Goal: Task Accomplishment & Management: Manage account settings

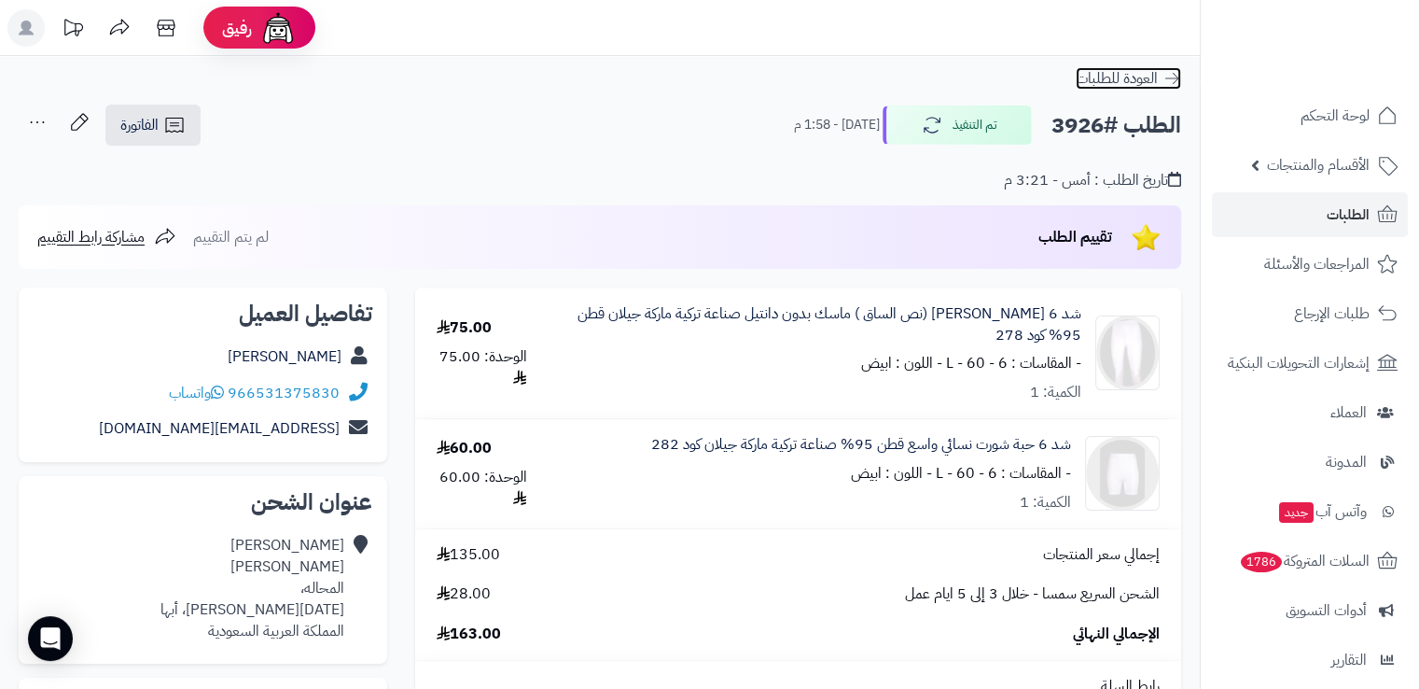
click at [1179, 77] on icon at bounding box center [1172, 78] width 19 height 19
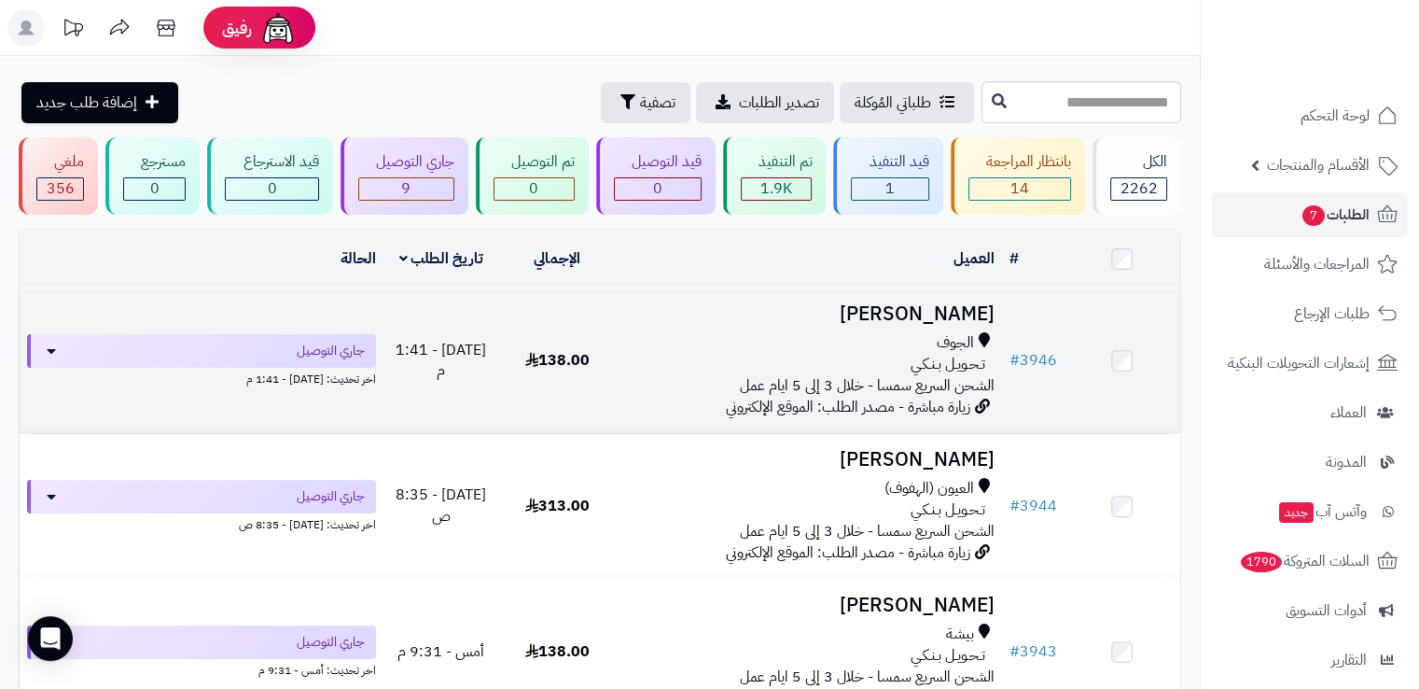
click at [844, 327] on td "أمينه الرويلي الجوف تـحـويـل بـنـكـي الشحن السريع سمسا - خلال 3 إلى 5 ايام عمل …" at bounding box center [808, 360] width 386 height 145
click at [534, 308] on td "138.00" at bounding box center [557, 360] width 116 height 145
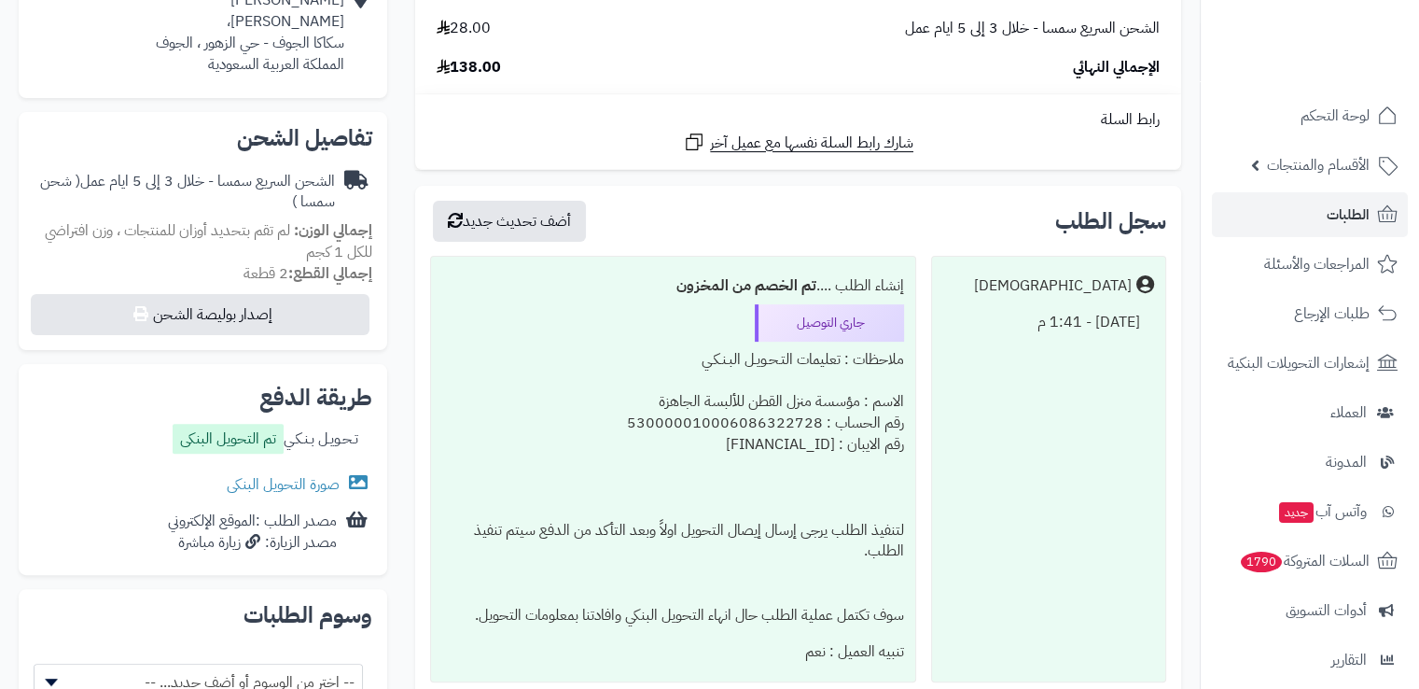
scroll to position [482, 0]
click at [328, 482] on link "صورة التحويل البنكى" at bounding box center [300, 484] width 146 height 22
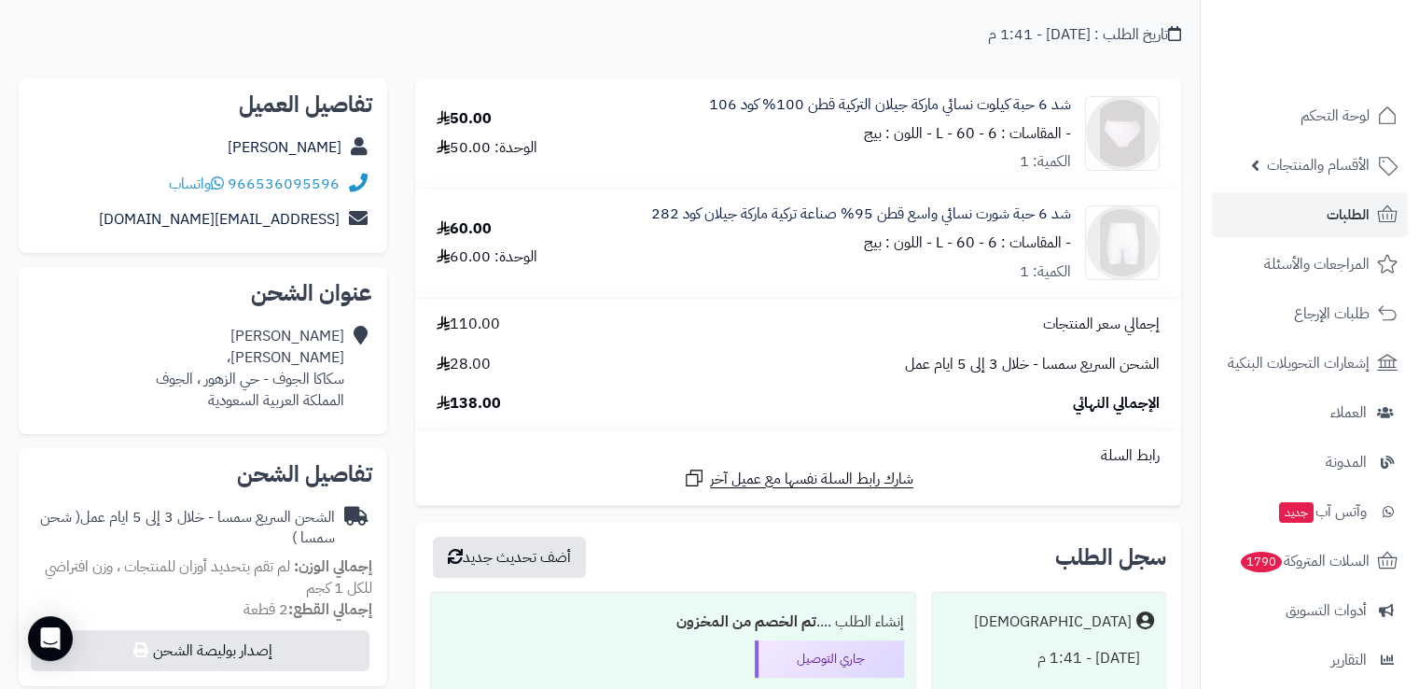
scroll to position [0, 0]
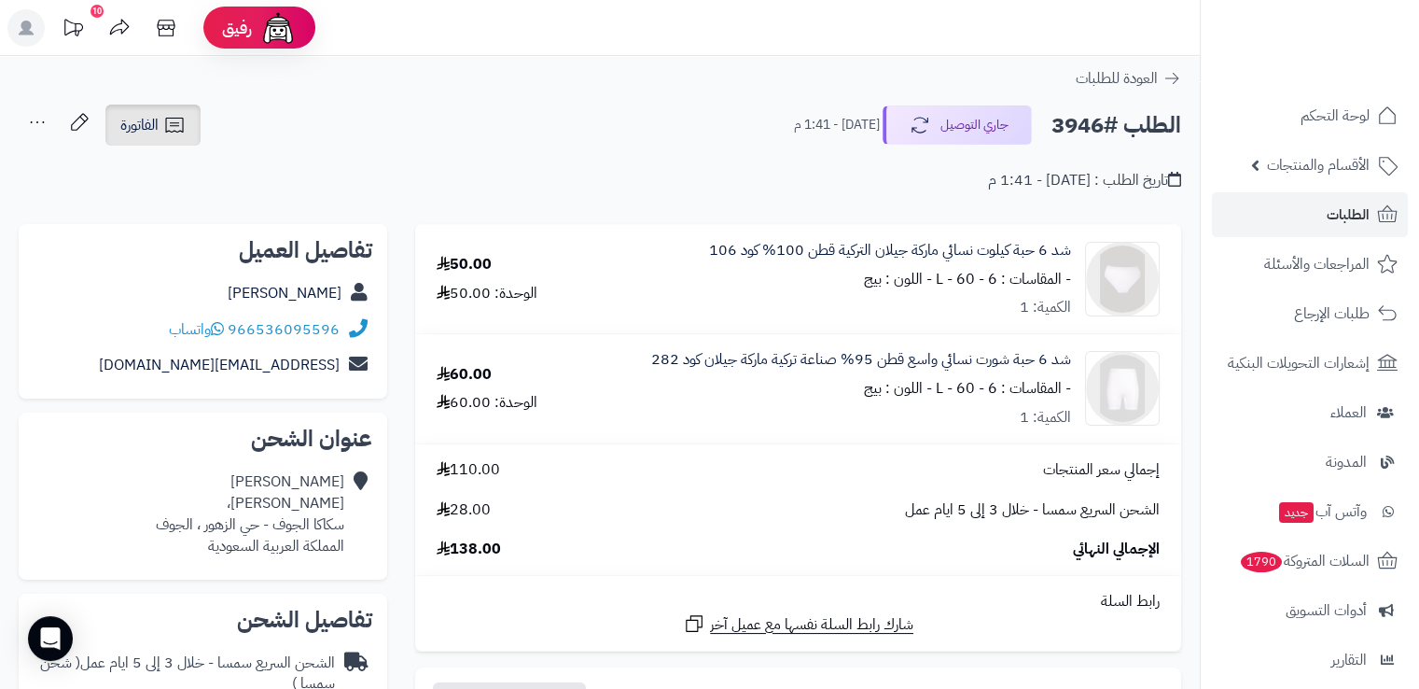
click at [171, 131] on icon at bounding box center [174, 125] width 18 height 15
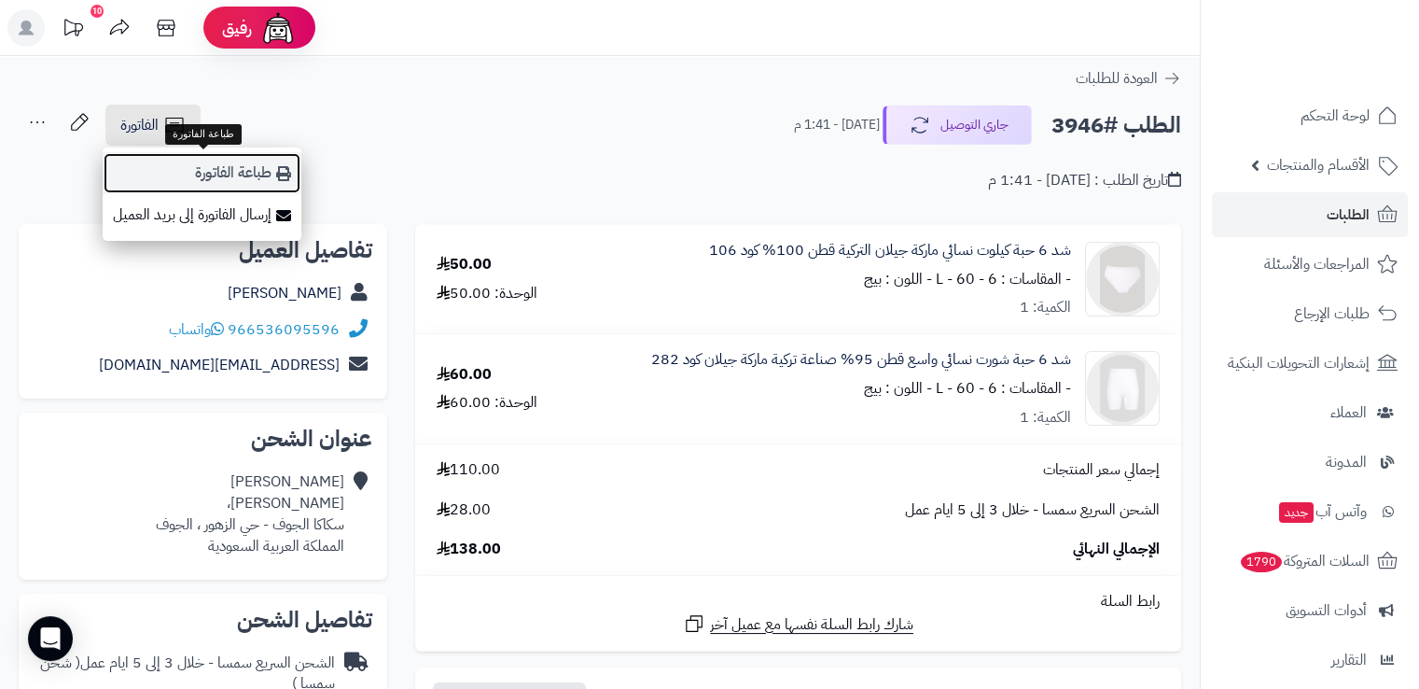
click at [190, 169] on link "طباعة الفاتورة" at bounding box center [202, 173] width 199 height 42
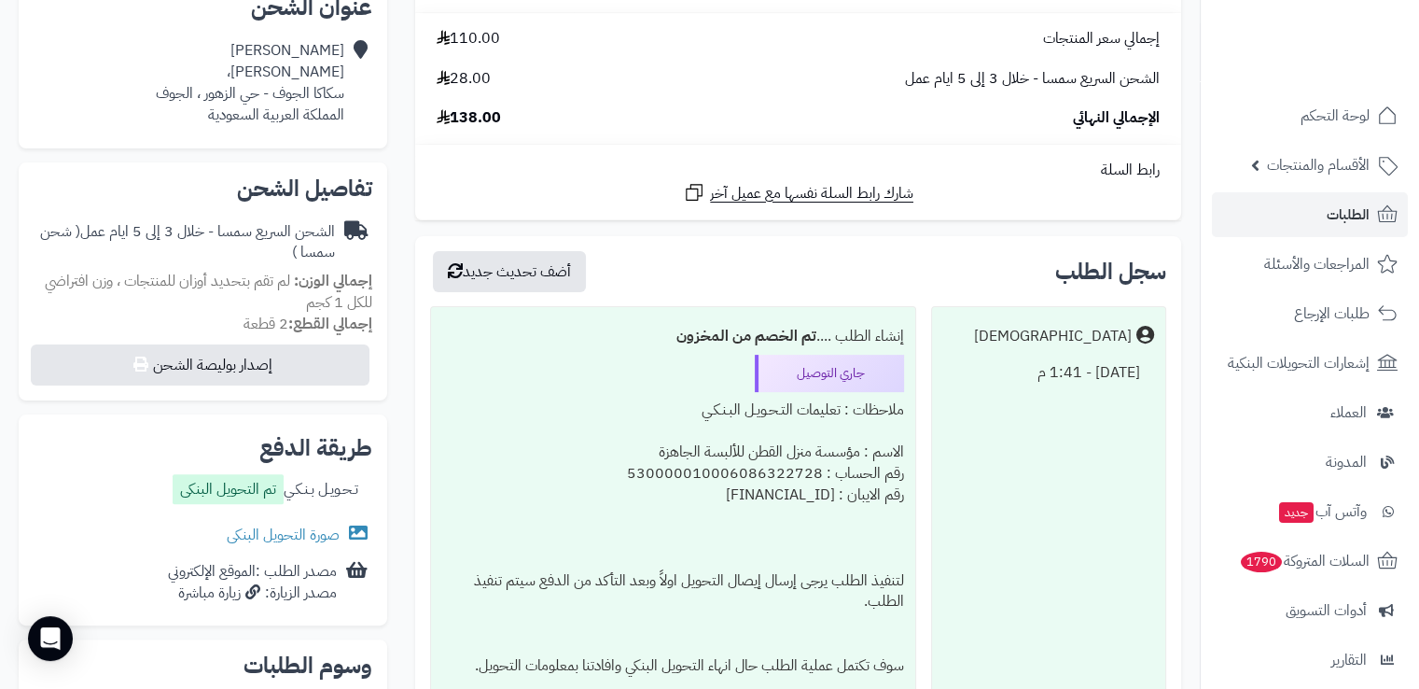
scroll to position [433, 0]
click at [268, 529] on link "صورة التحويل البنكى" at bounding box center [300, 533] width 146 height 22
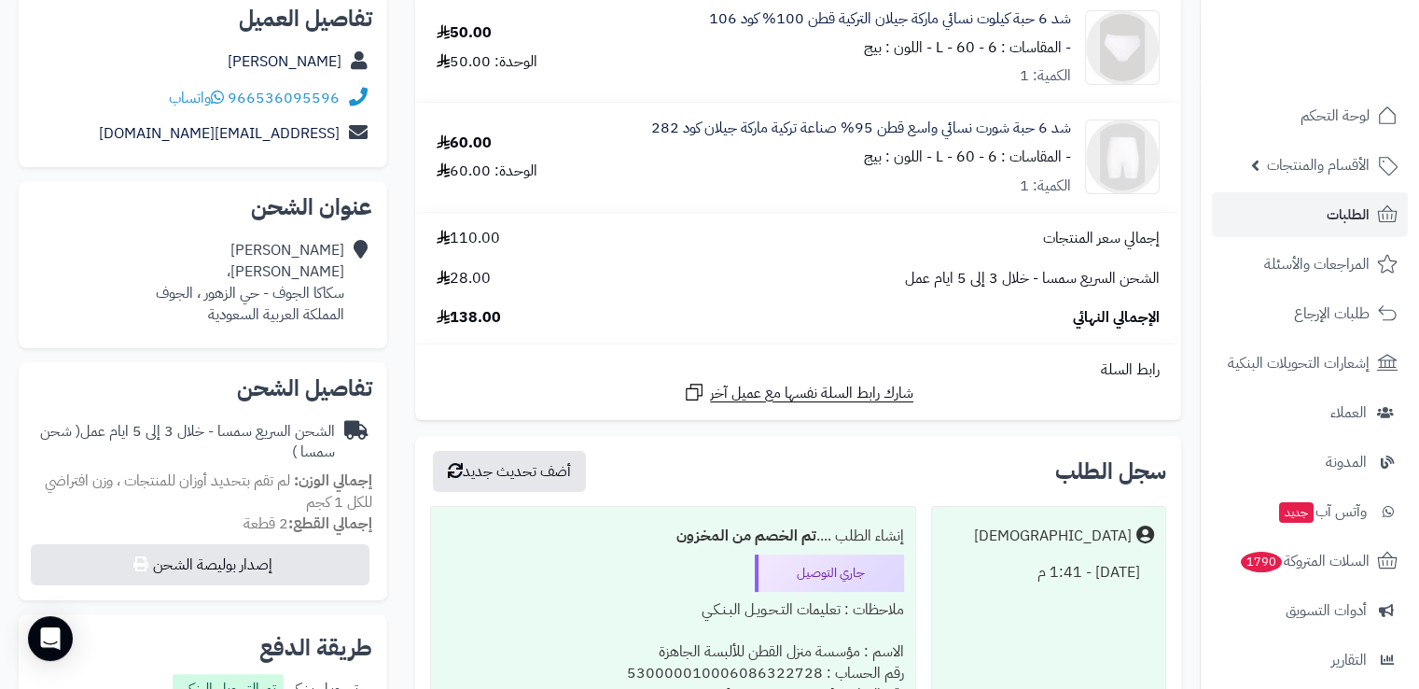
scroll to position [0, 0]
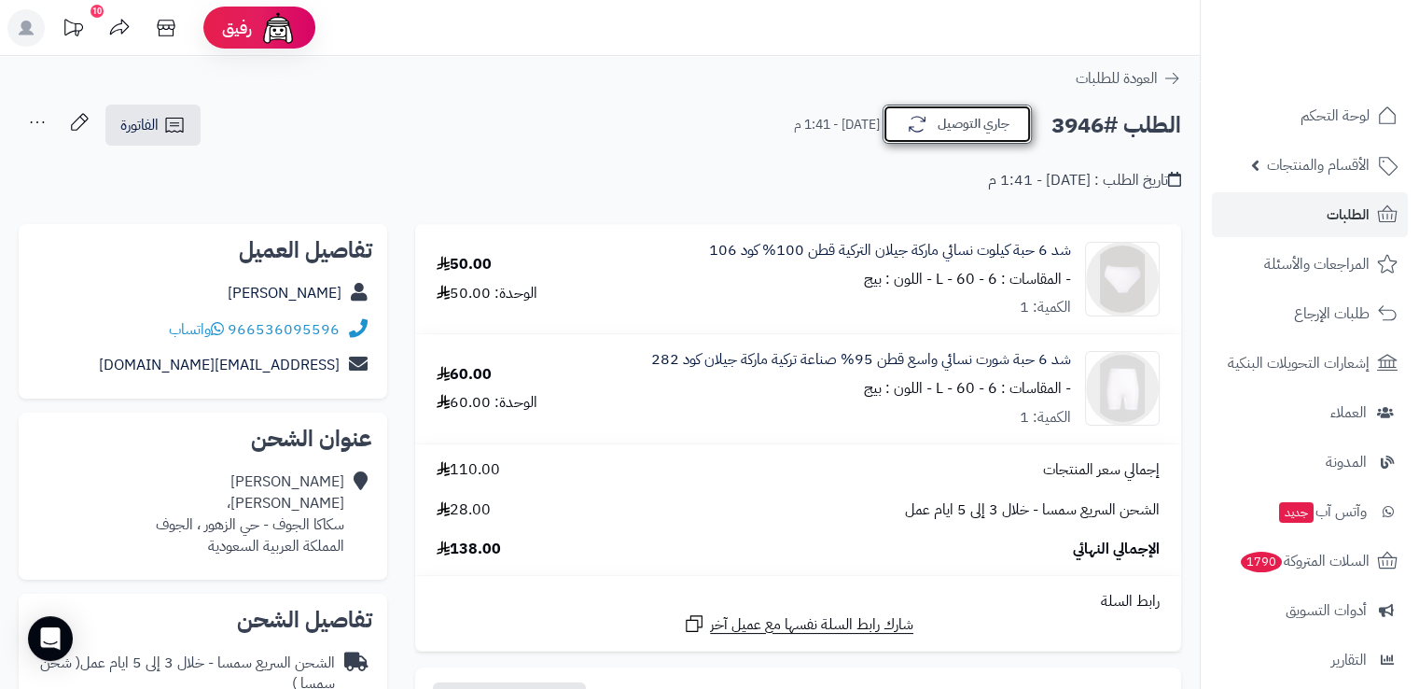
click at [974, 132] on button "جاري التوصيل" at bounding box center [957, 124] width 149 height 39
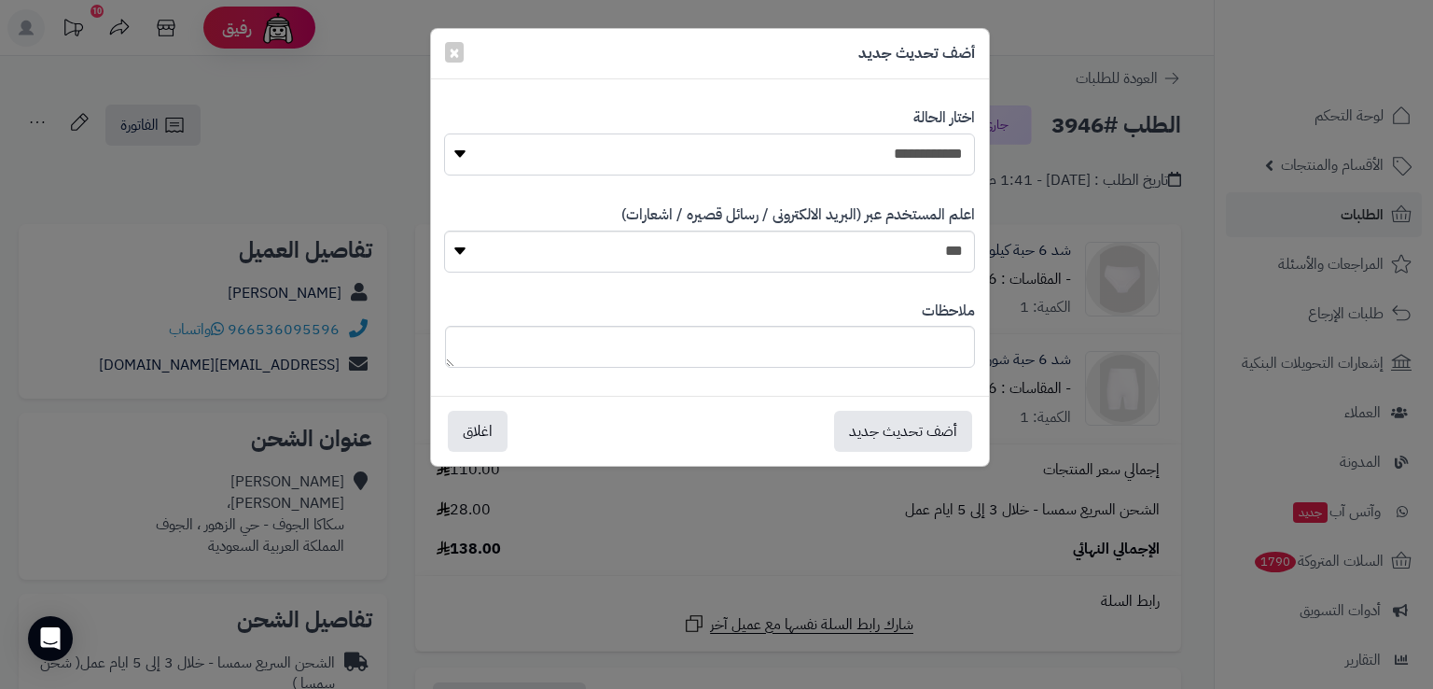
click at [907, 161] on select "**********" at bounding box center [709, 154] width 530 height 42
select select "*"
click at [444, 133] on select "**********" at bounding box center [709, 154] width 530 height 42
click at [931, 435] on button "أضف تحديث جديد" at bounding box center [903, 430] width 138 height 41
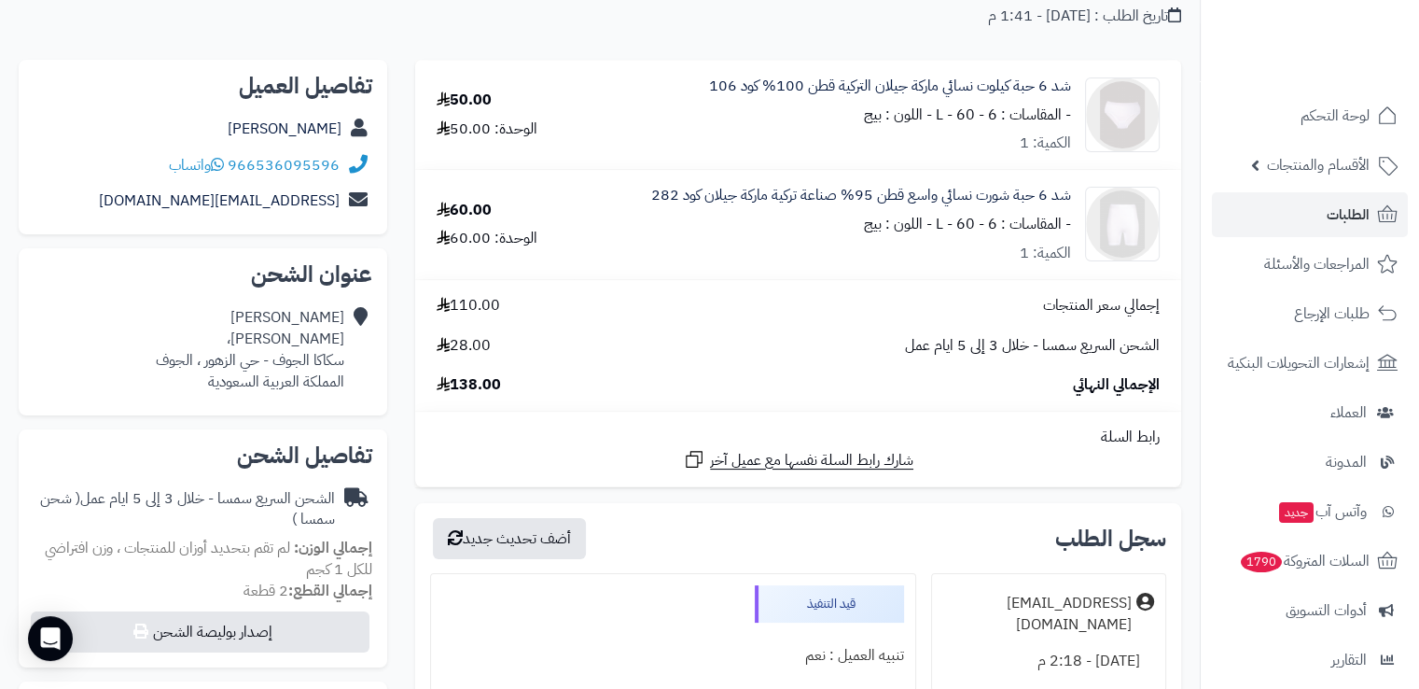
scroll to position [162, 0]
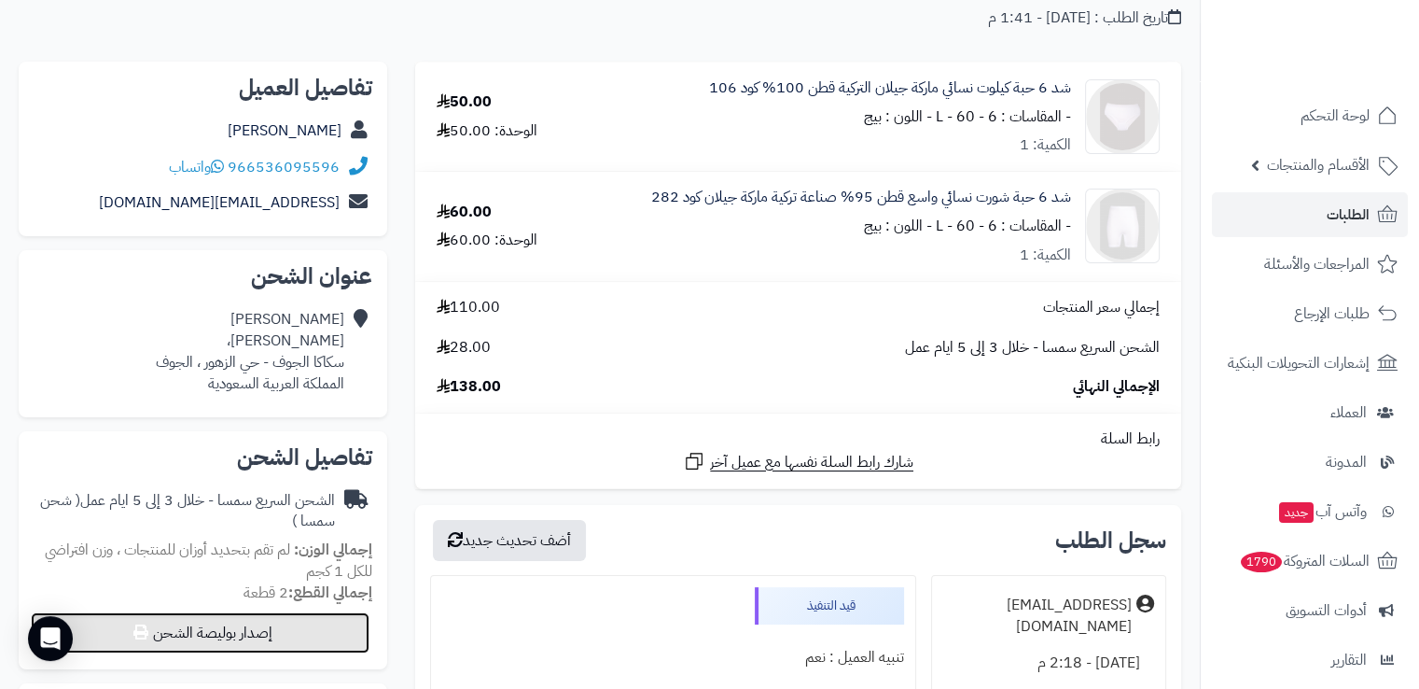
click at [272, 632] on button "إصدار بوليصة الشحن" at bounding box center [200, 632] width 339 height 41
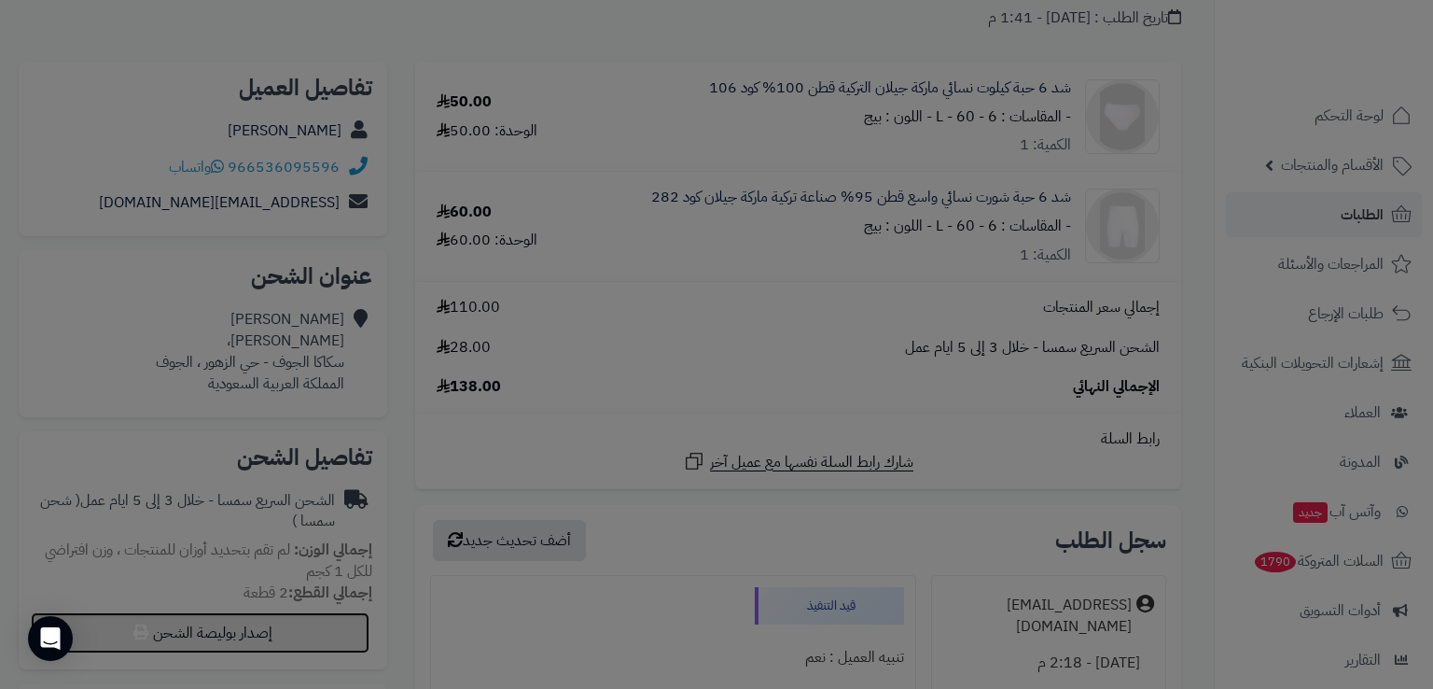
select select "****"
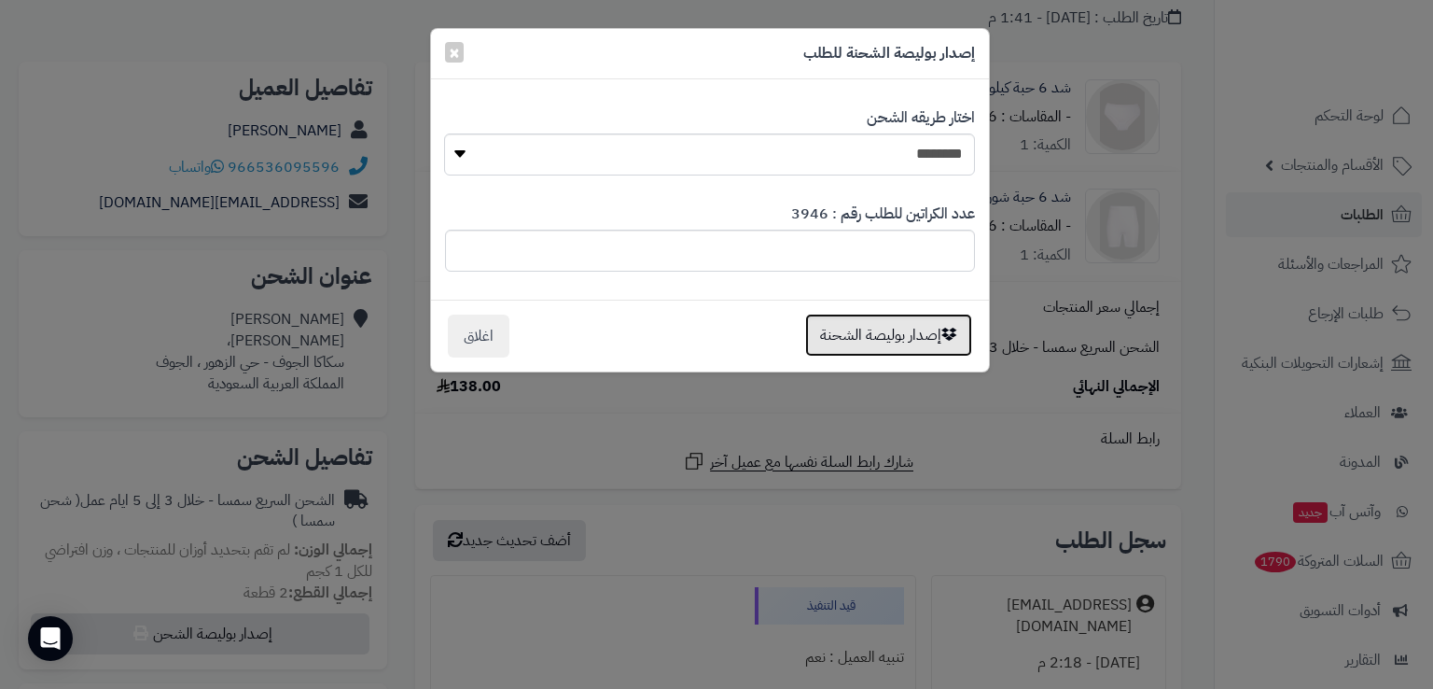
click at [851, 347] on button "إصدار بوليصة الشحنة" at bounding box center [888, 335] width 167 height 43
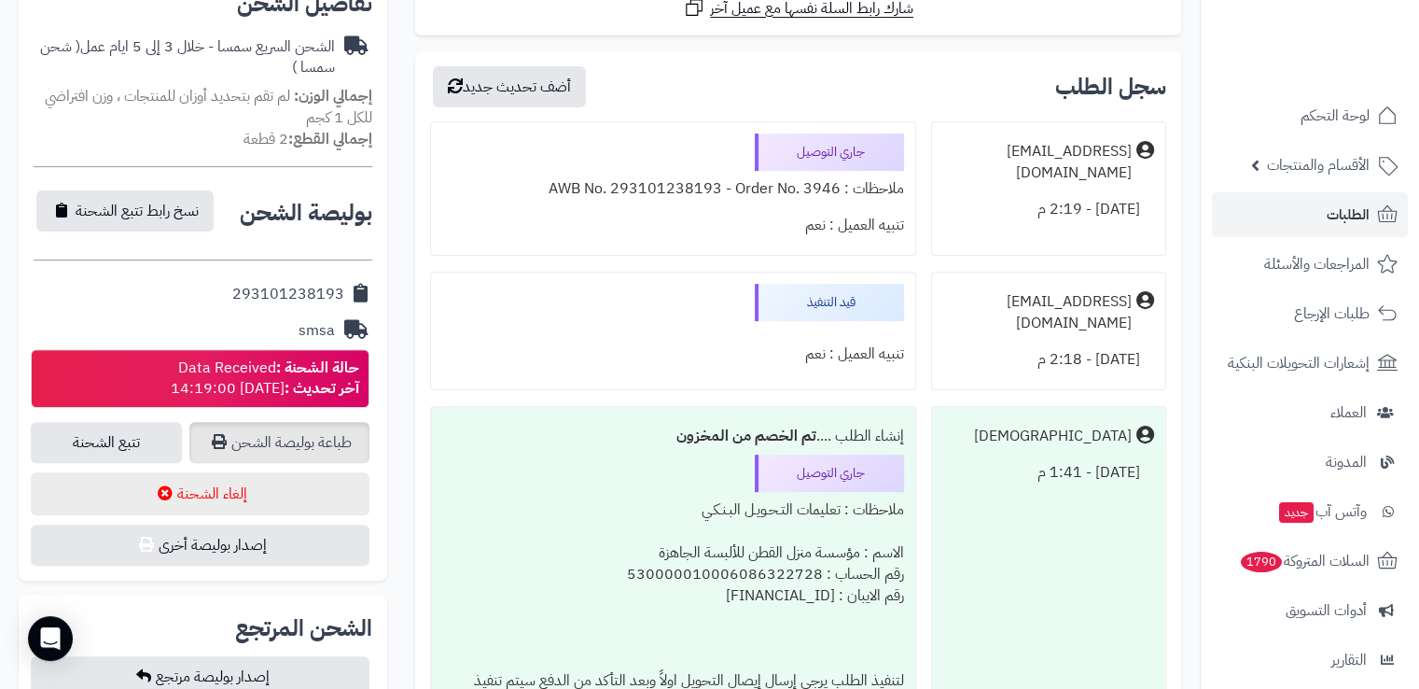
scroll to position [616, 0]
click at [275, 431] on link "طباعة بوليصة الشحن" at bounding box center [279, 442] width 180 height 41
